Goal: Understand process/instructions: Learn how to perform a task or action

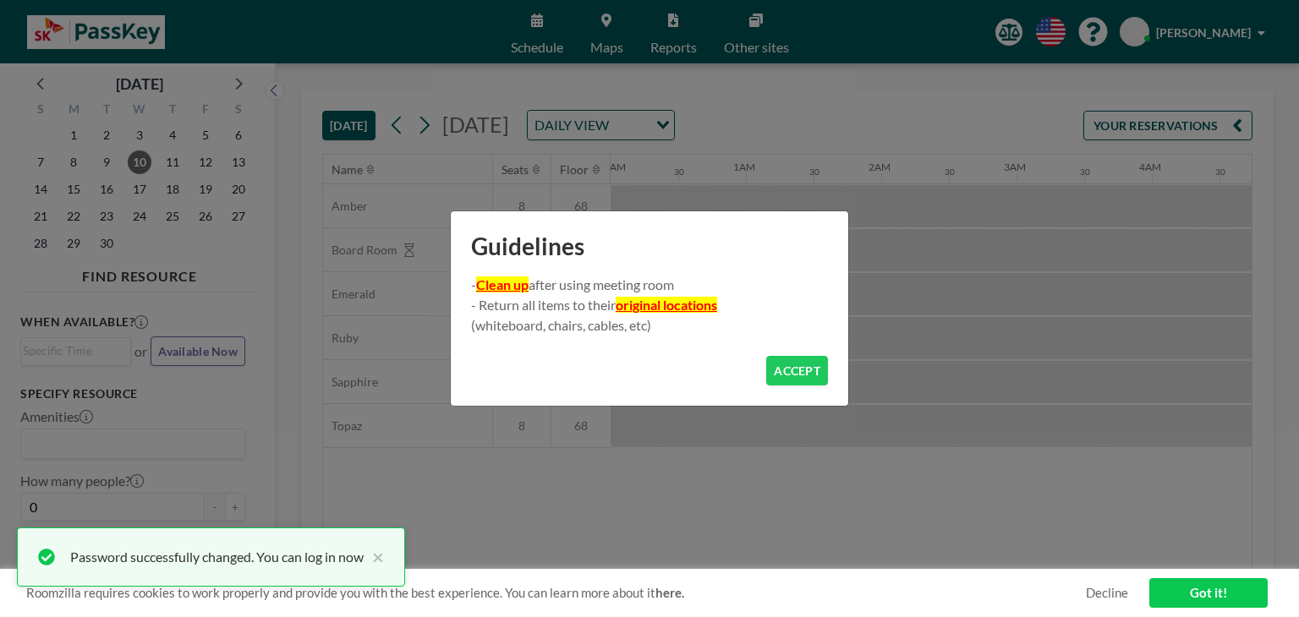
scroll to position [0, 1826]
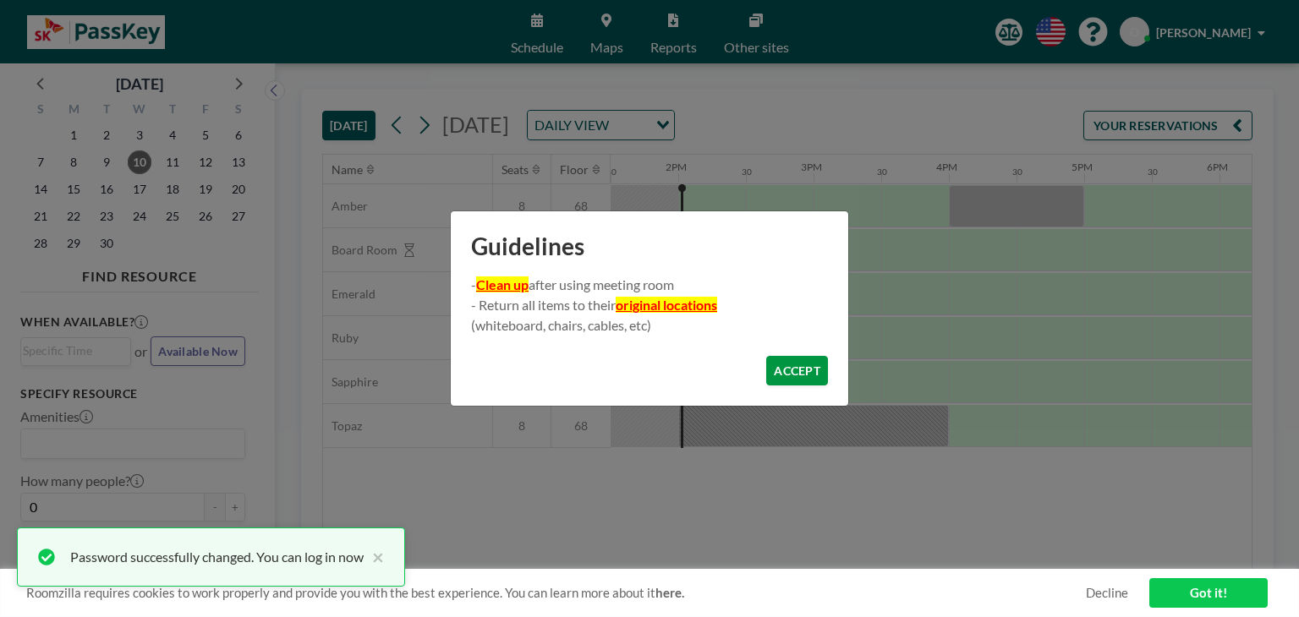
click at [808, 367] on button "ACCEPT" at bounding box center [797, 371] width 62 height 30
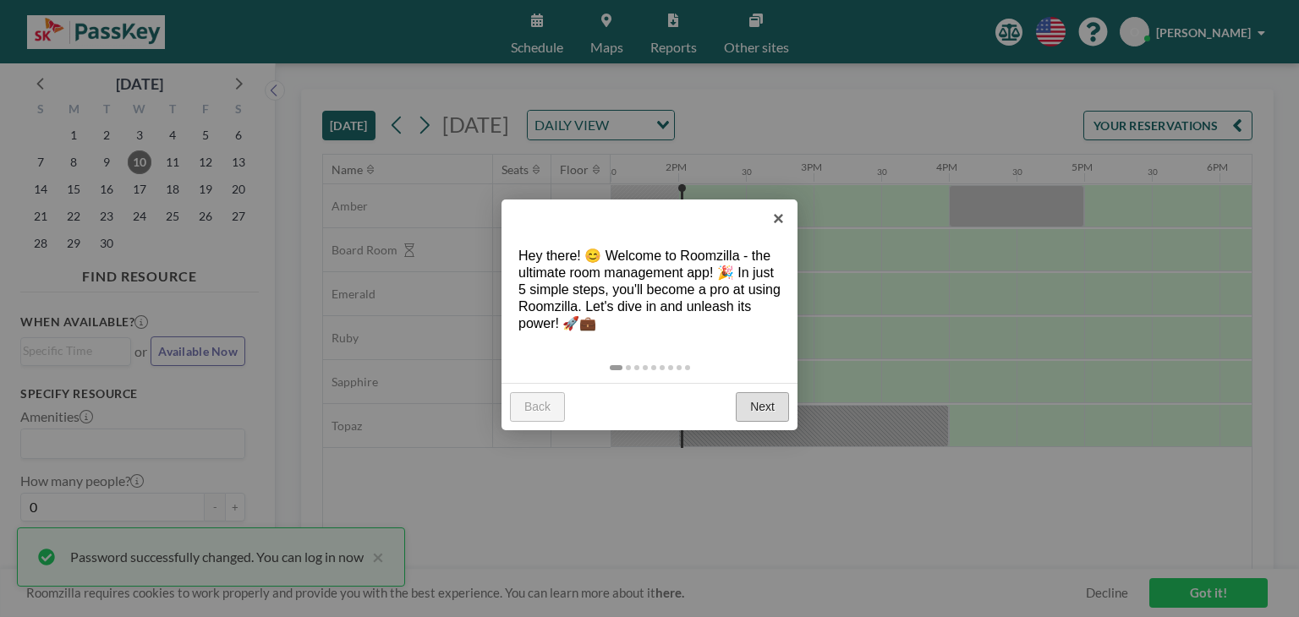
click at [771, 417] on link "Next" at bounding box center [761, 407] width 53 height 30
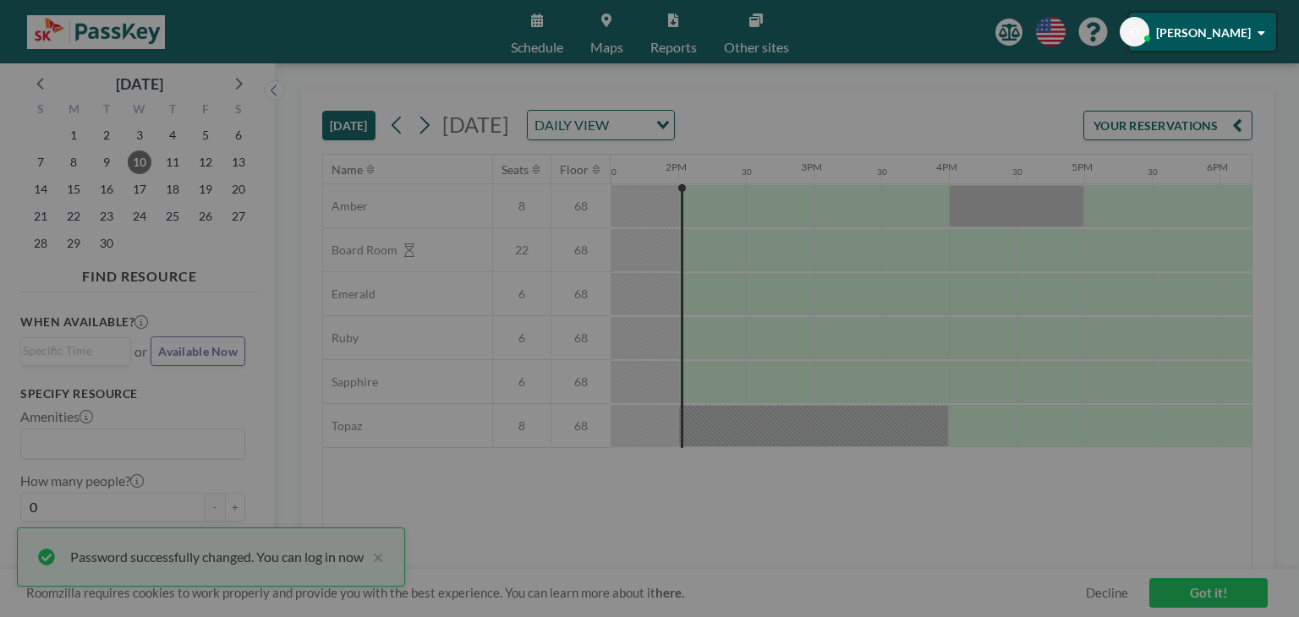
click at [771, 417] on div at bounding box center [649, 308] width 1299 height 617
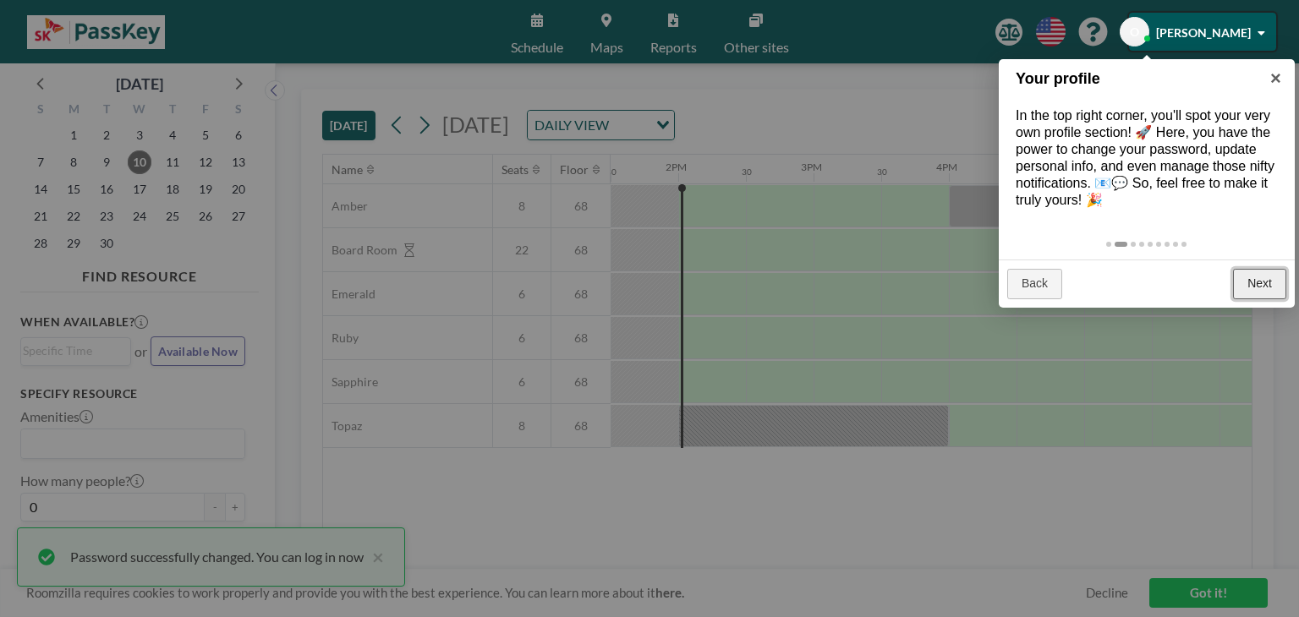
click at [1243, 288] on link "Next" at bounding box center [1259, 284] width 53 height 30
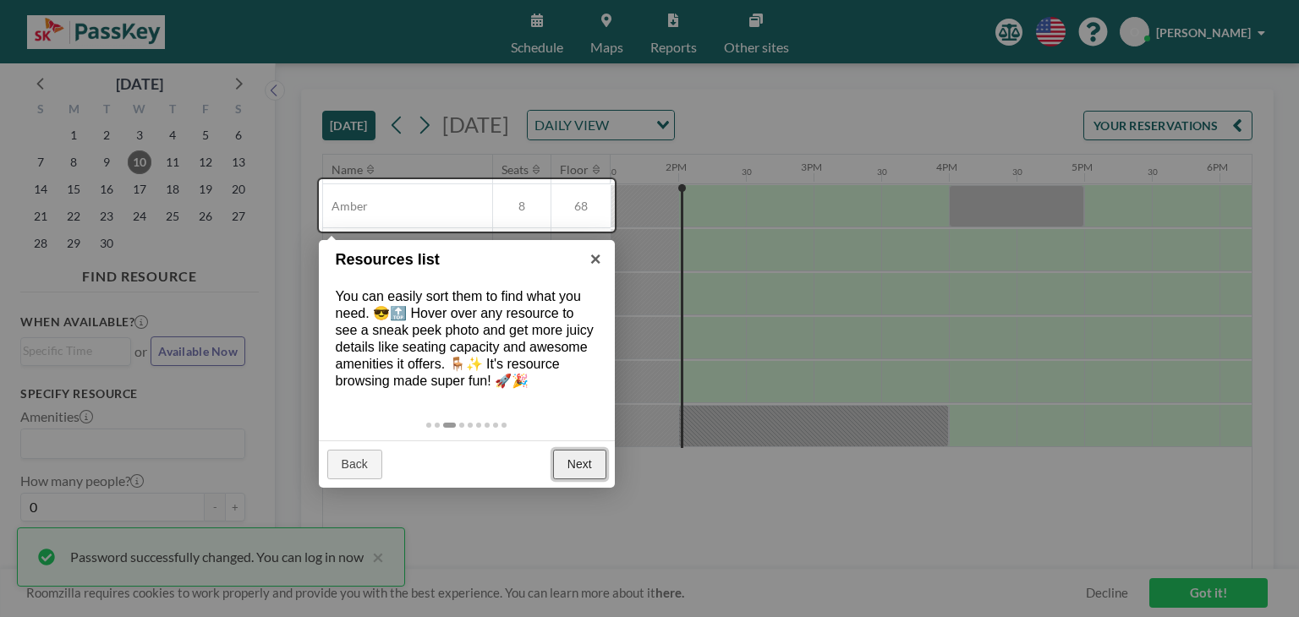
click at [579, 462] on link "Next" at bounding box center [579, 465] width 53 height 30
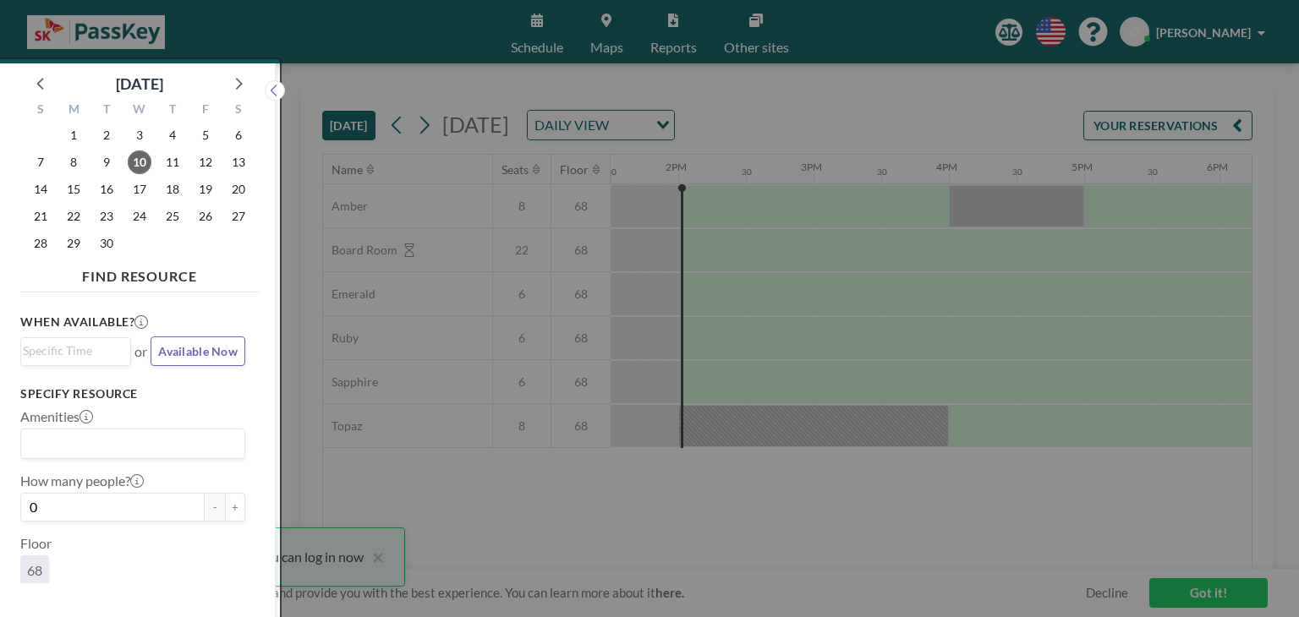
scroll to position [3, 0]
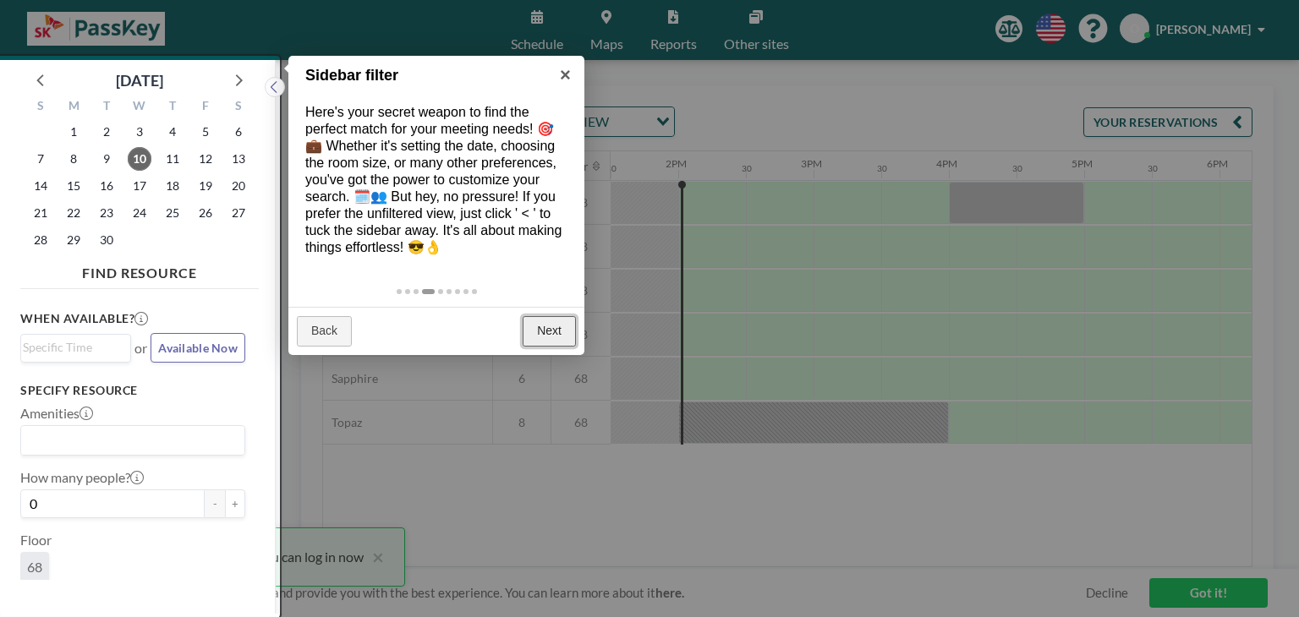
click at [555, 319] on link "Next" at bounding box center [548, 331] width 53 height 30
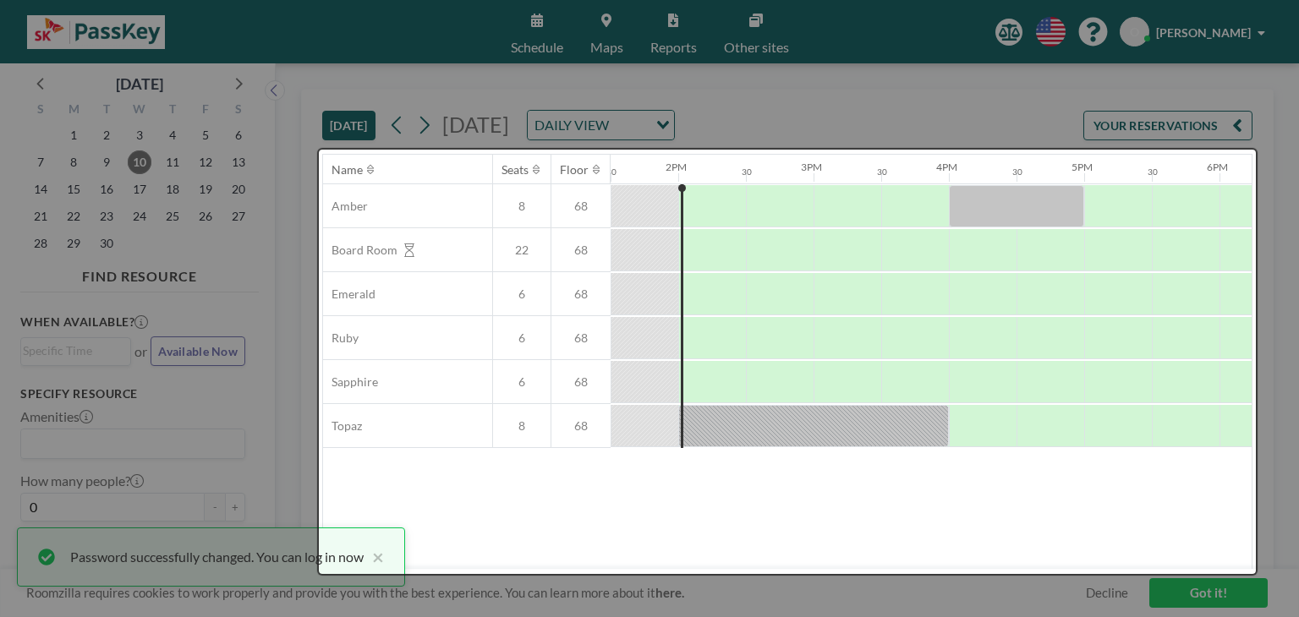
scroll to position [0, 0]
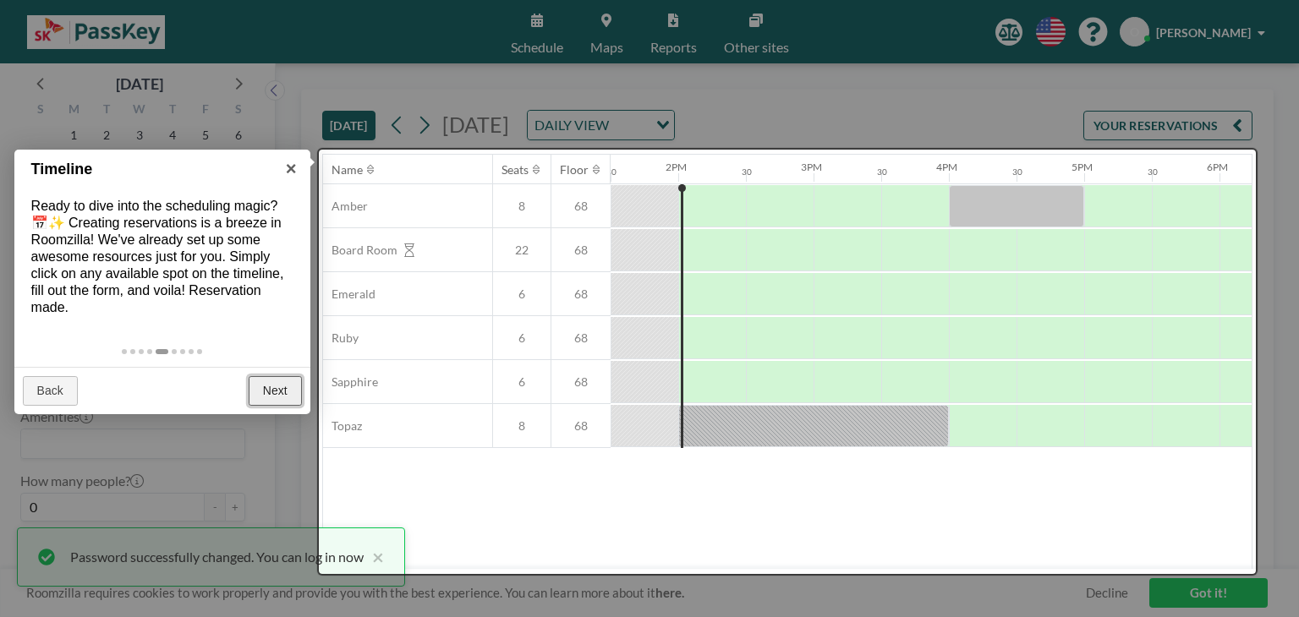
click at [277, 388] on link "Next" at bounding box center [275, 391] width 53 height 30
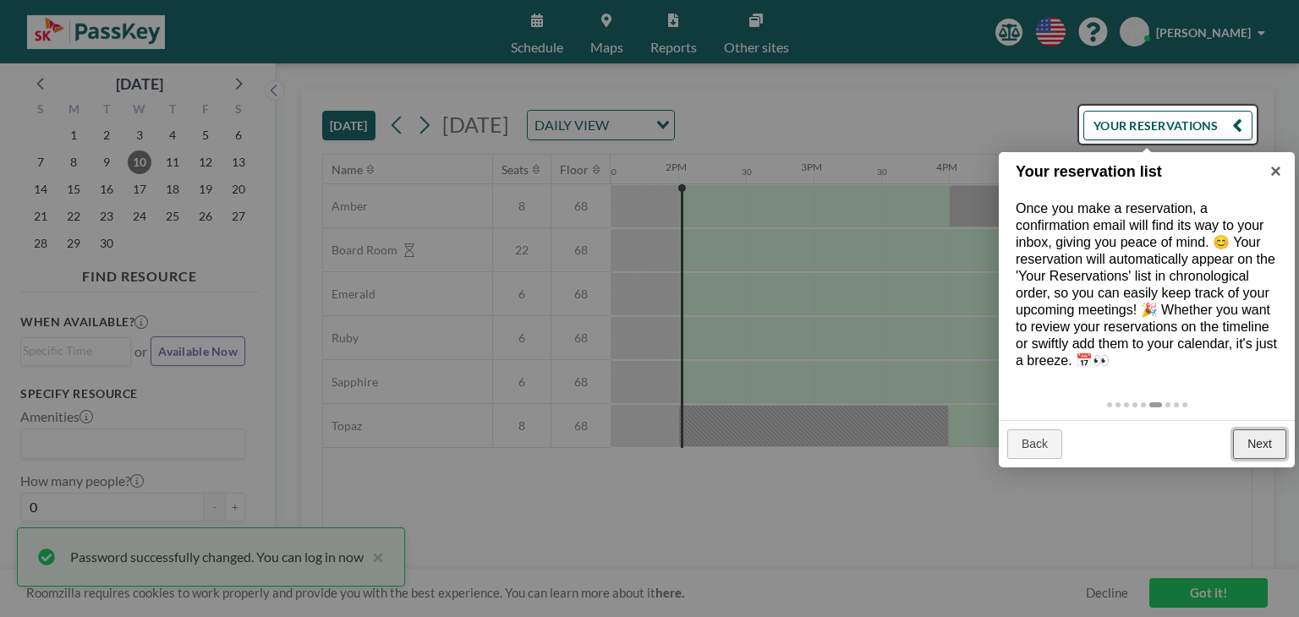
click at [1241, 435] on link "Next" at bounding box center [1259, 444] width 53 height 30
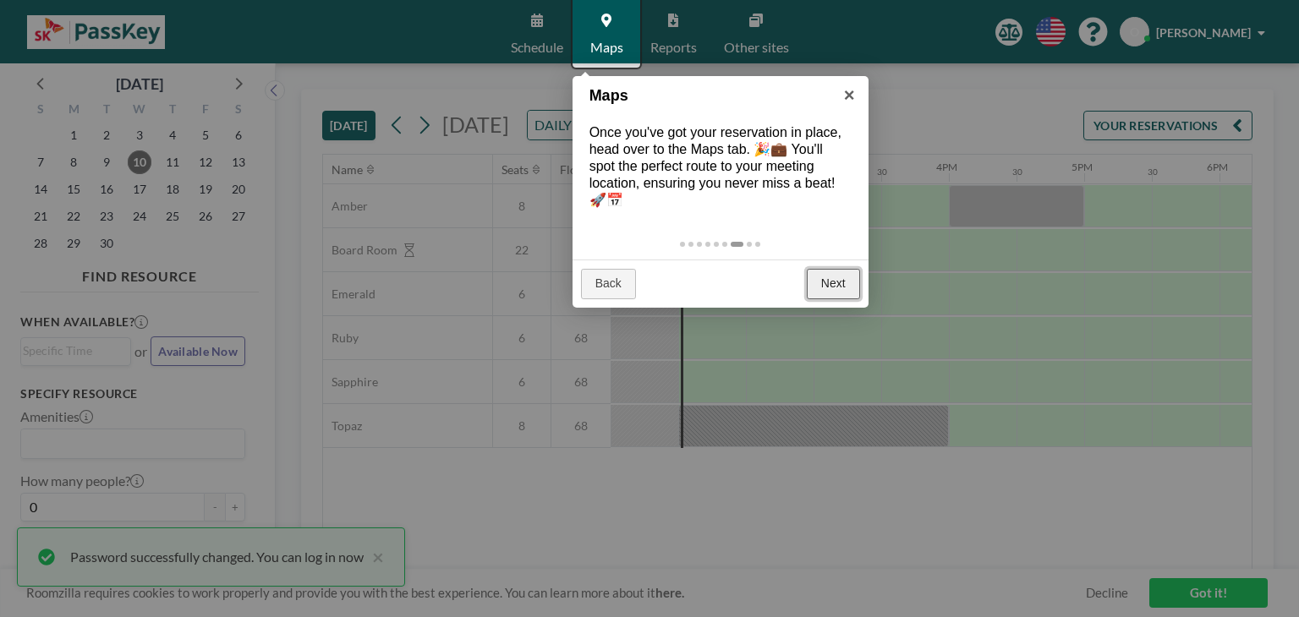
click at [834, 271] on link "Next" at bounding box center [833, 284] width 53 height 30
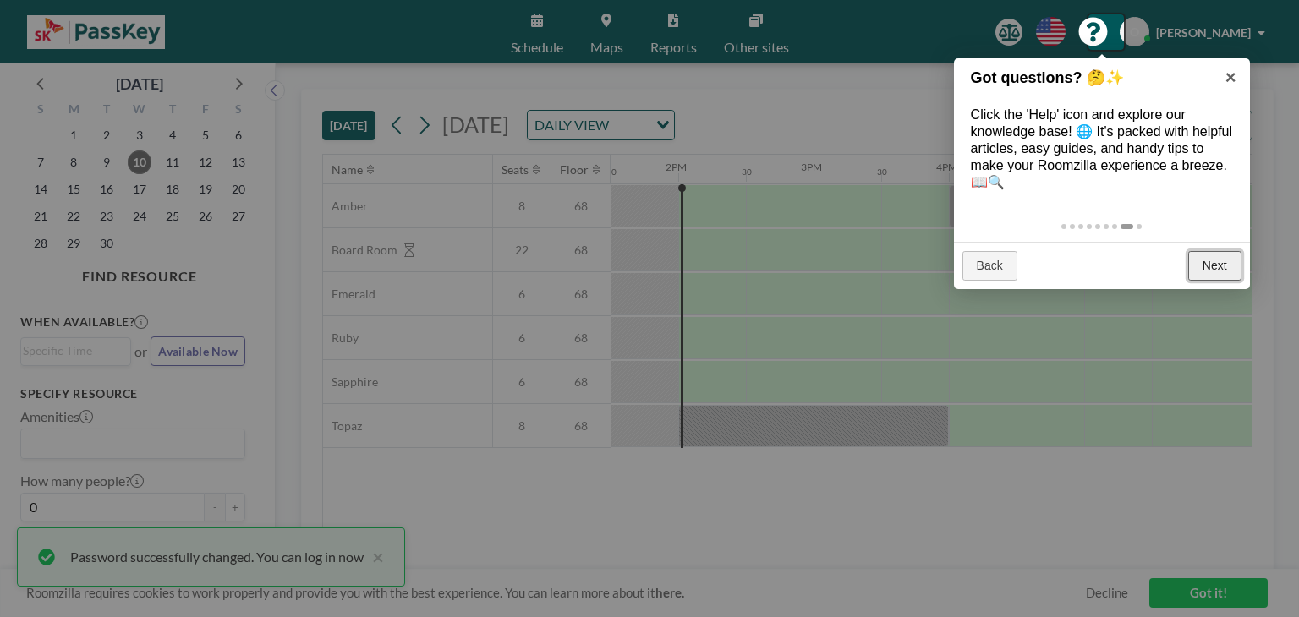
click at [1217, 278] on link "Next" at bounding box center [1214, 266] width 53 height 30
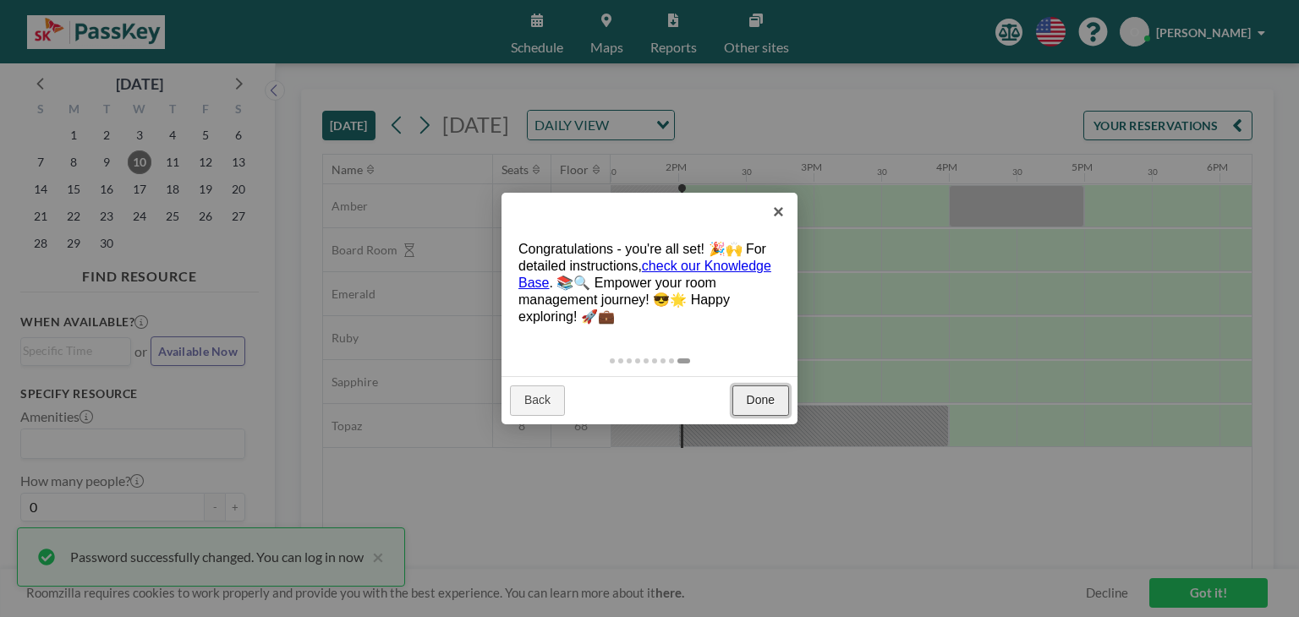
click at [764, 405] on link "Done" at bounding box center [760, 400] width 57 height 30
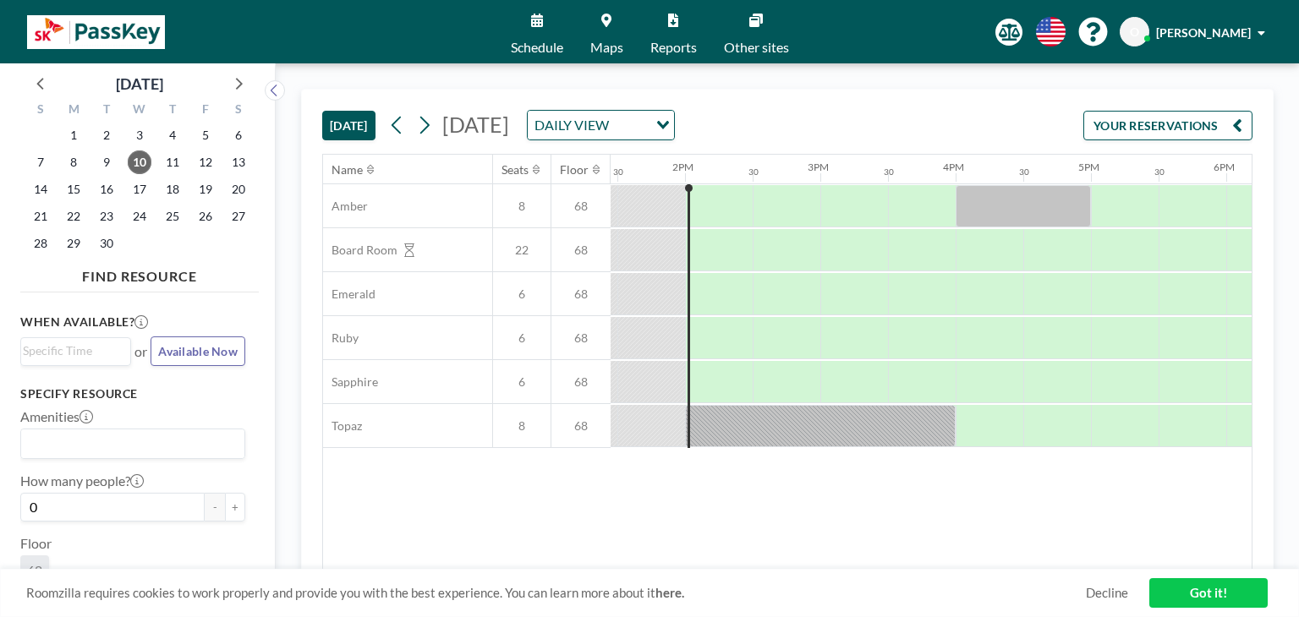
scroll to position [0, 1826]
